Goal: Information Seeking & Learning: Compare options

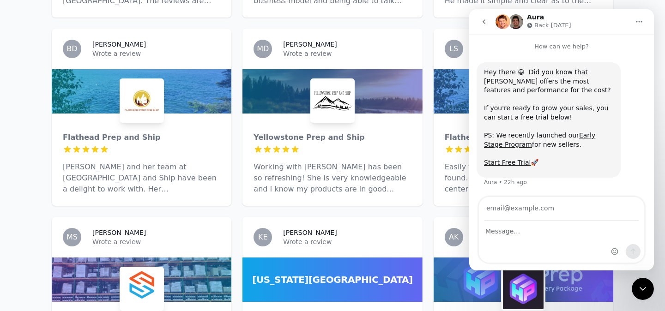
scroll to position [3920, 0]
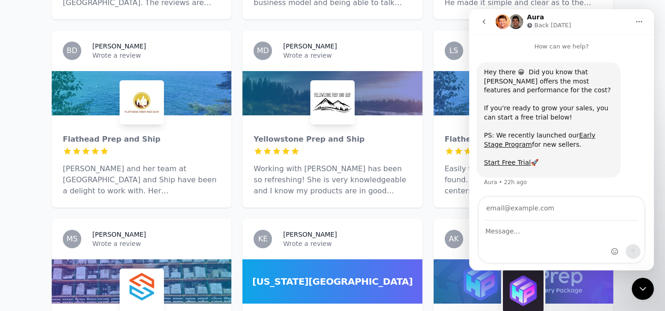
click at [485, 22] on icon "go back" at bounding box center [484, 21] width 7 height 7
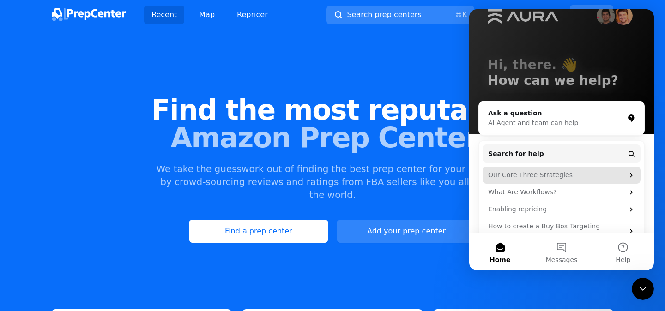
scroll to position [28, 0]
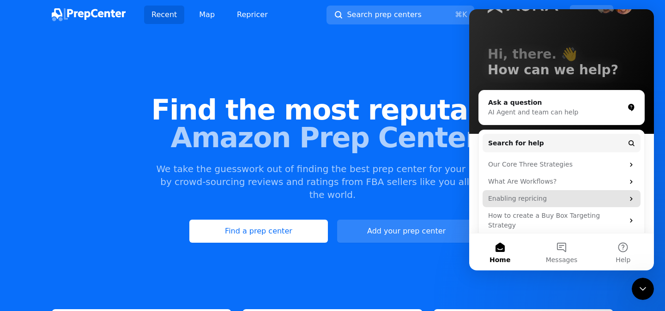
click at [539, 197] on div "Enabling repricing" at bounding box center [556, 199] width 136 height 10
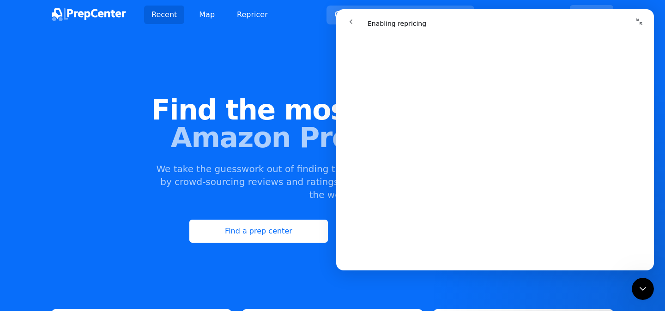
scroll to position [297, 0]
click at [195, 143] on span "Amazon Prep Centers" at bounding box center [333, 138] width 636 height 28
click at [352, 23] on icon "go back" at bounding box center [350, 21] width 7 height 7
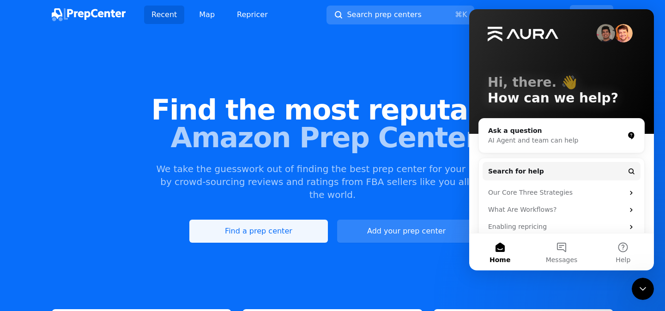
click at [238, 220] on link "Find a prep center" at bounding box center [258, 231] width 139 height 23
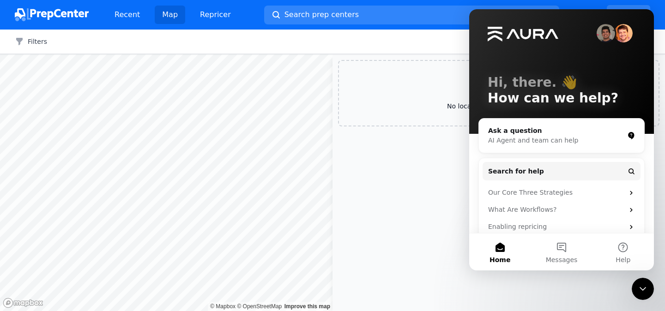
click at [476, 15] on div "Hi, there. 👋 How can we help? Ask a question AI Agent and team can help Search …" at bounding box center [561, 140] width 185 height 262
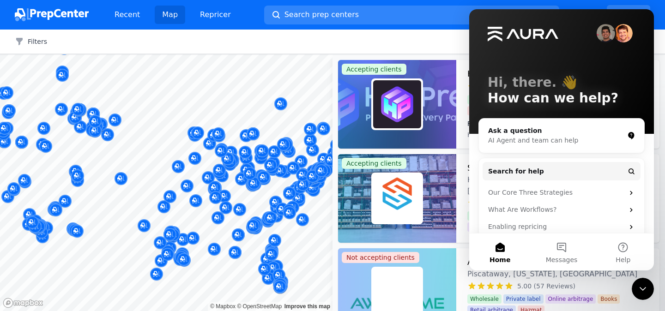
click at [644, 289] on icon "Close Intercom Messenger" at bounding box center [643, 289] width 6 height 4
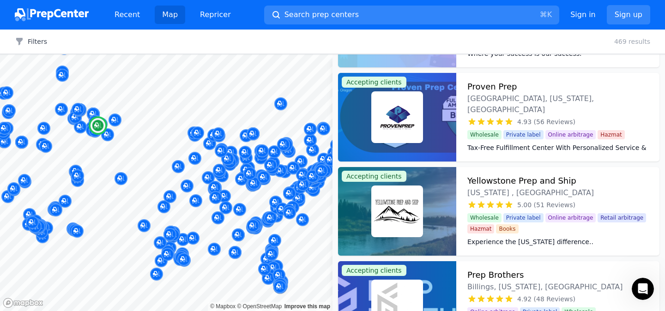
scroll to position [460, 0]
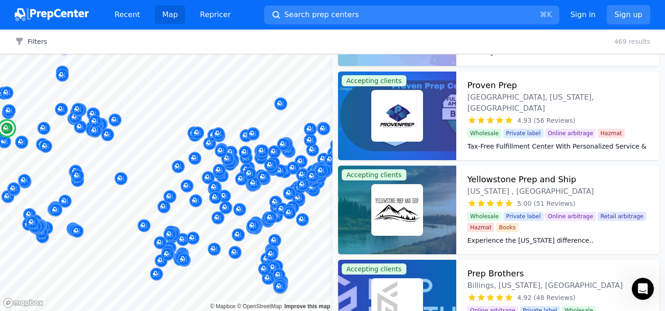
click at [483, 87] on h3 "Proven Prep" at bounding box center [492, 85] width 49 height 13
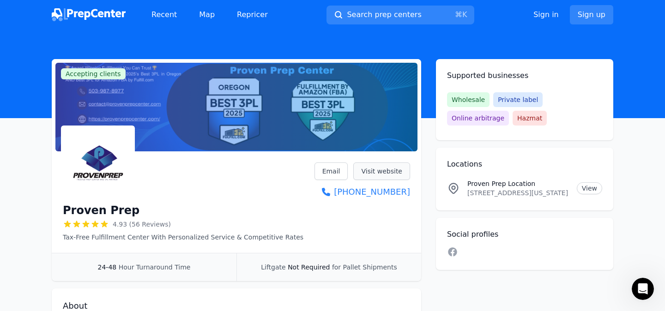
click at [372, 172] on link "Visit website" at bounding box center [381, 172] width 57 height 18
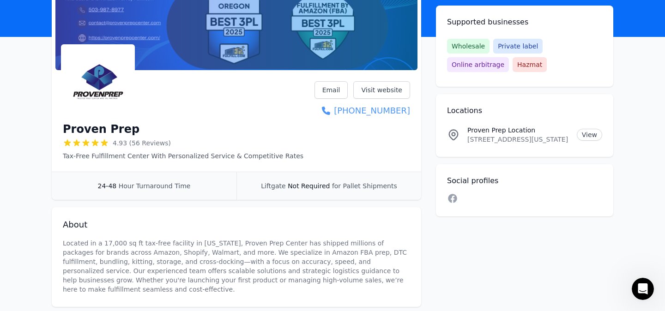
scroll to position [79, 0]
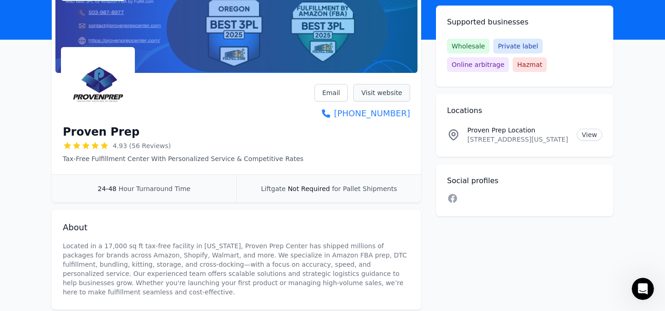
click at [377, 94] on link "Visit website" at bounding box center [381, 93] width 57 height 18
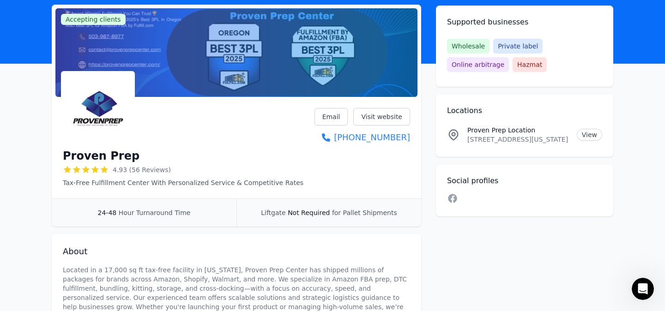
scroll to position [0, 0]
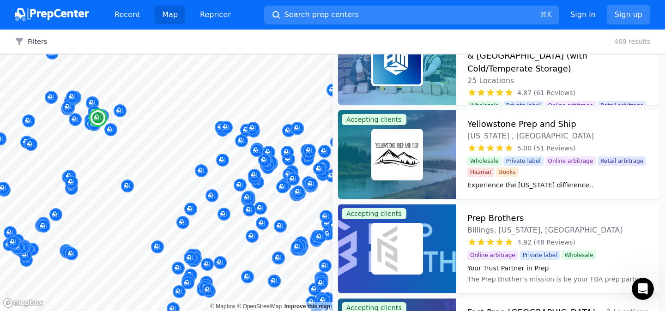
scroll to position [140, 0]
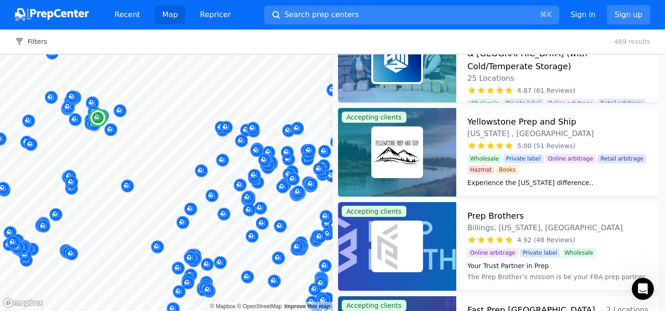
click at [494, 122] on h3 "Yellowstone Prep and Ship" at bounding box center [522, 122] width 109 height 13
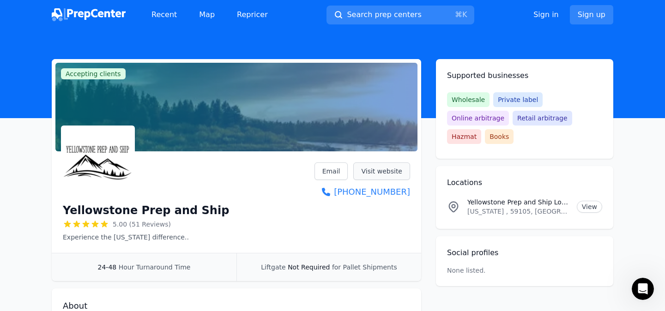
click at [379, 171] on link "Visit website" at bounding box center [381, 172] width 57 height 18
click at [205, 20] on link "Map" at bounding box center [207, 15] width 30 height 18
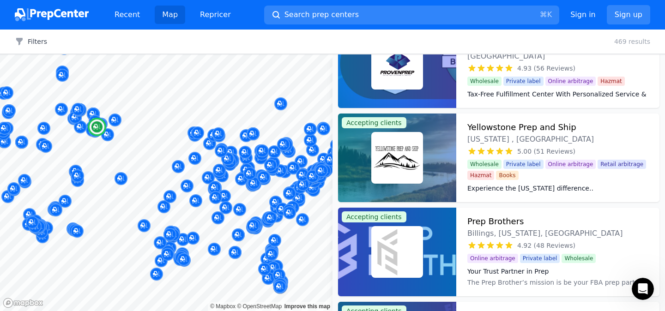
scroll to position [545, 0]
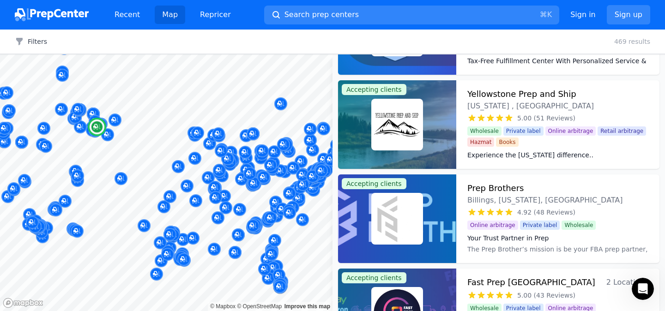
click at [479, 190] on h3 "Prep Brothers" at bounding box center [496, 188] width 56 height 13
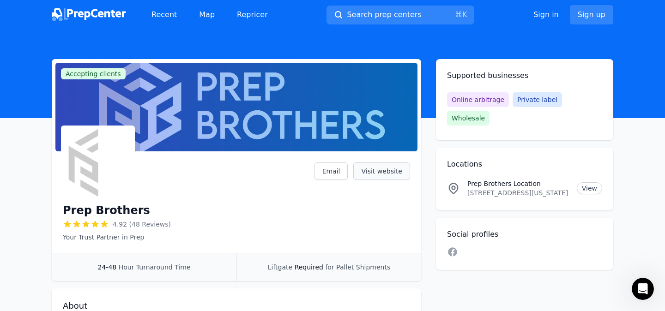
click at [381, 172] on link "Visit website" at bounding box center [381, 172] width 57 height 18
